Goal: Find specific page/section: Find specific page/section

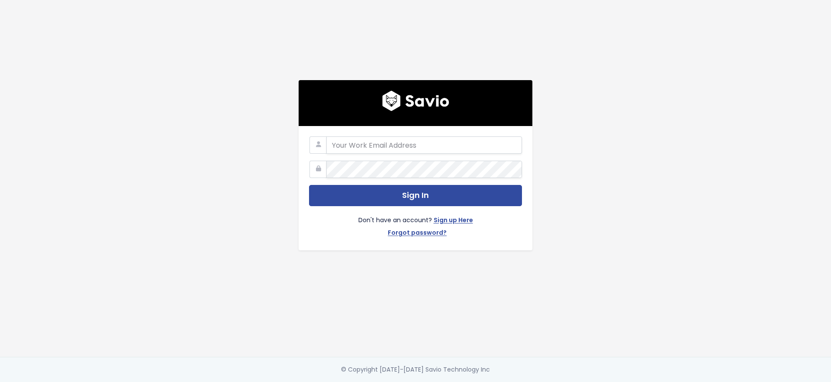
type input "[EMAIL_ADDRESS][DOMAIN_NAME]"
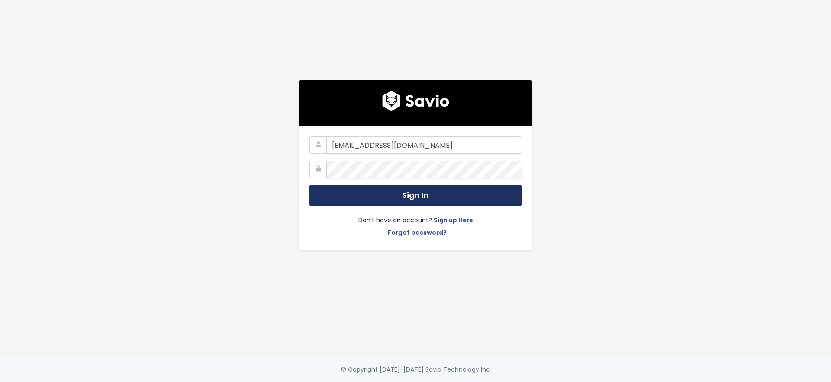
click at [349, 199] on button "Sign In" at bounding box center [415, 195] width 213 height 21
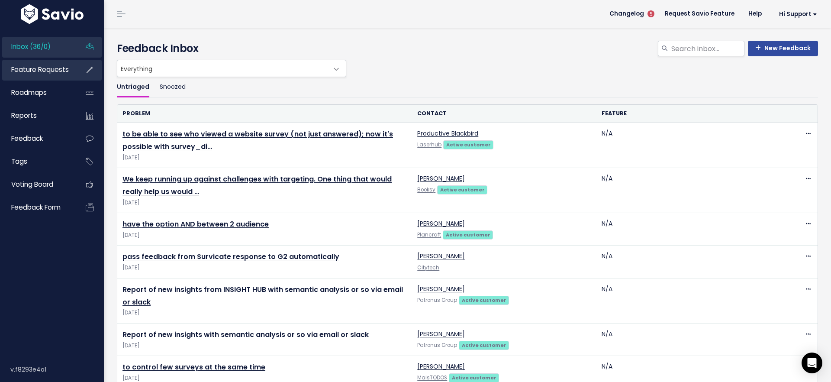
click at [40, 69] on span "Feature Requests" at bounding box center [40, 69] width 58 height 9
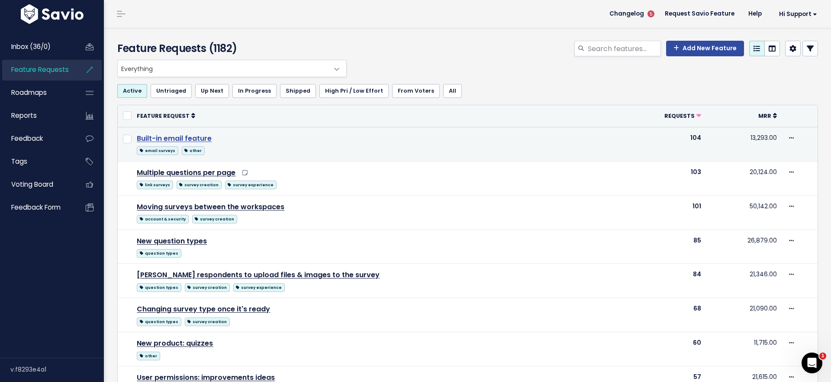
click at [196, 140] on link "Built-in email feature" at bounding box center [174, 138] width 75 height 10
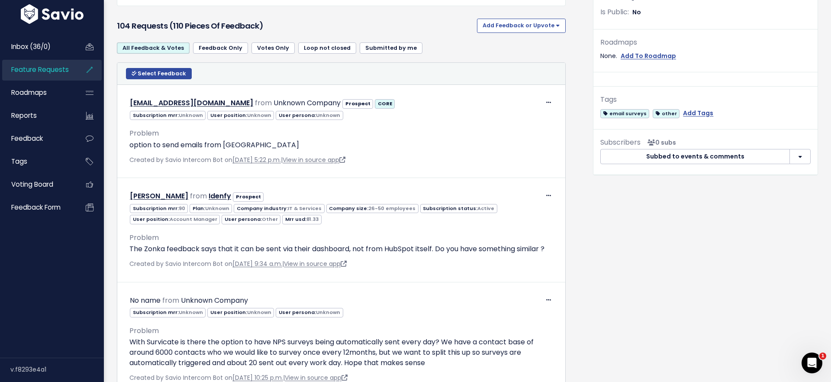
scroll to position [272, 0]
